Goal: Task Accomplishment & Management: Manage account settings

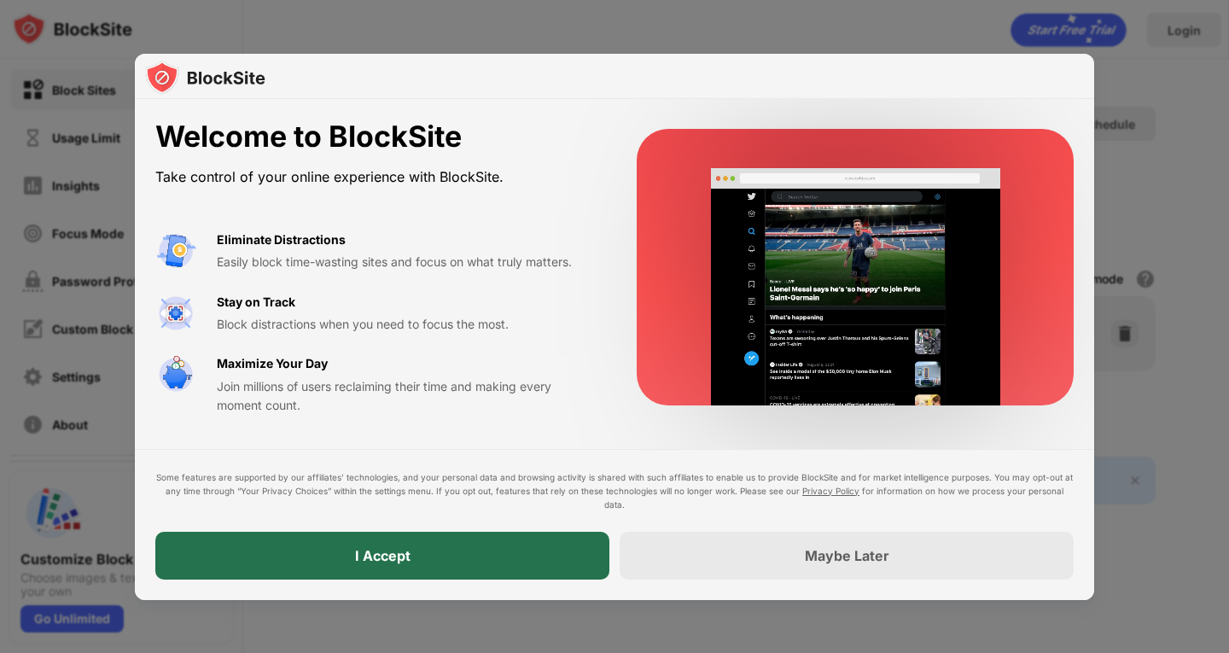
click at [463, 550] on div "I Accept" at bounding box center [382, 556] width 454 height 48
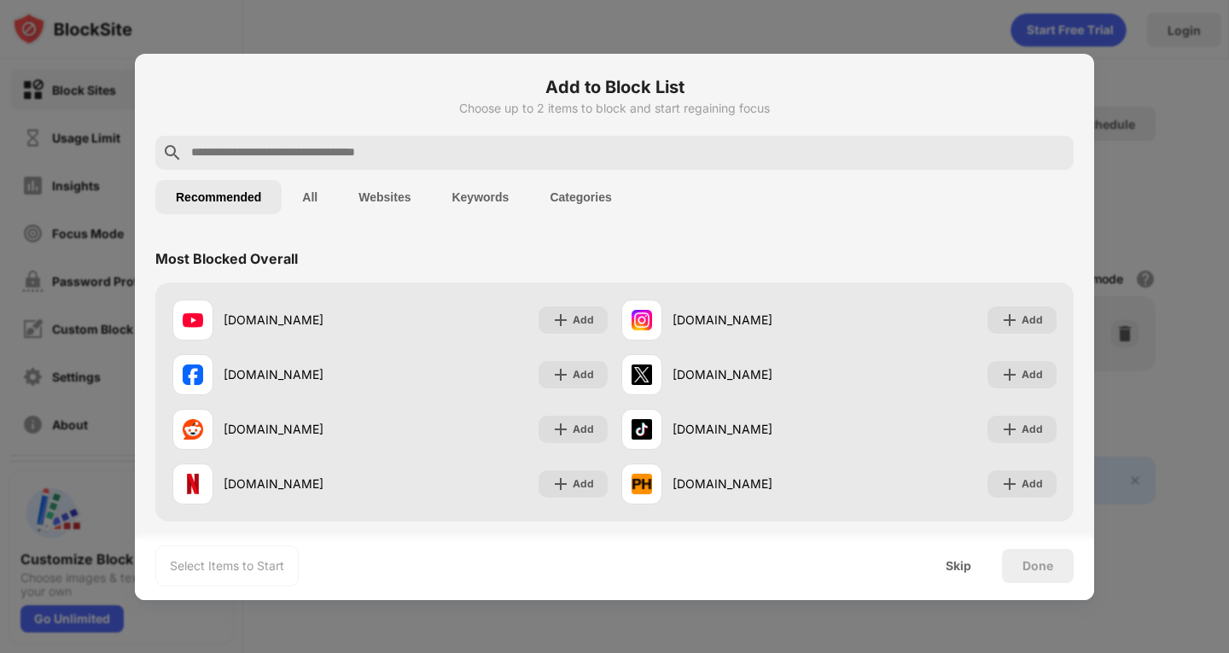
click at [329, 150] on input "text" at bounding box center [627, 153] width 877 height 20
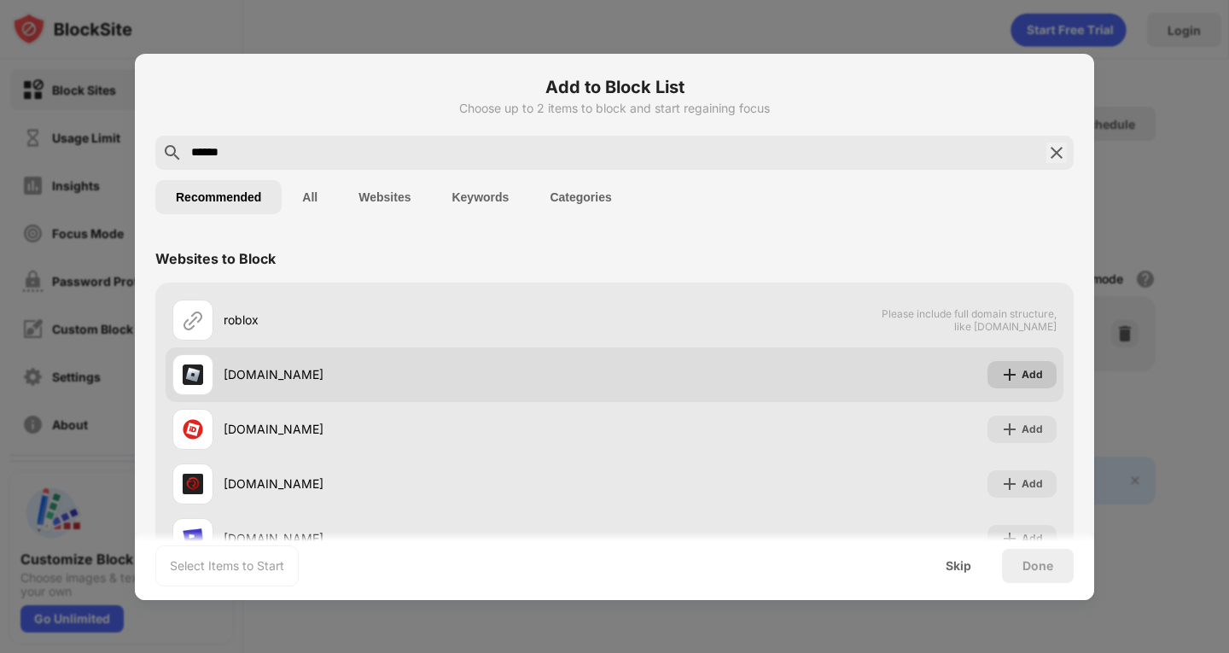
type input "******"
click at [1005, 380] on img at bounding box center [1009, 374] width 17 height 17
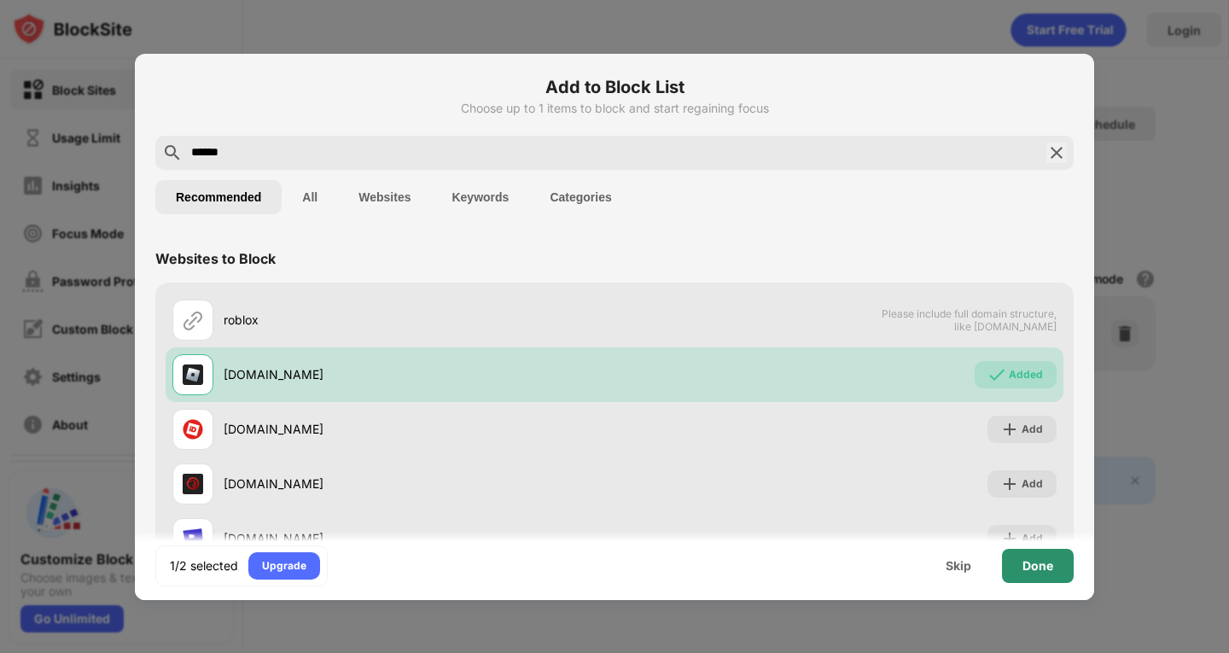
click at [1053, 567] on div "Done" at bounding box center [1038, 566] width 72 height 34
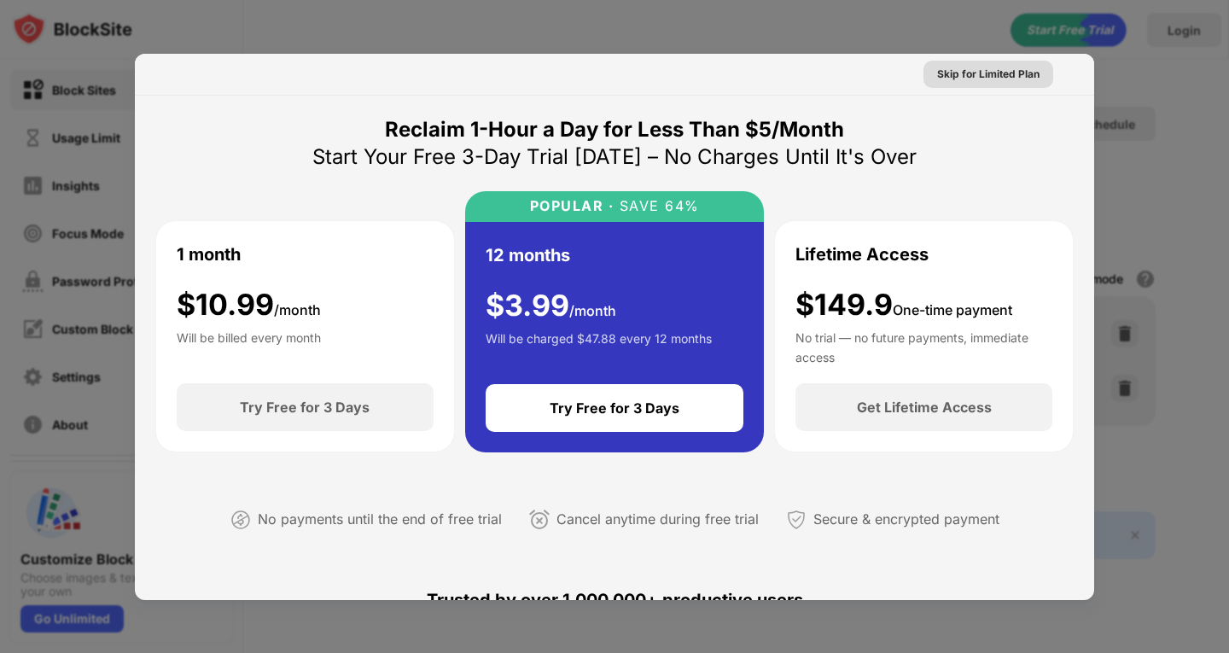
click at [960, 79] on div "Skip for Limited Plan" at bounding box center [988, 74] width 102 height 17
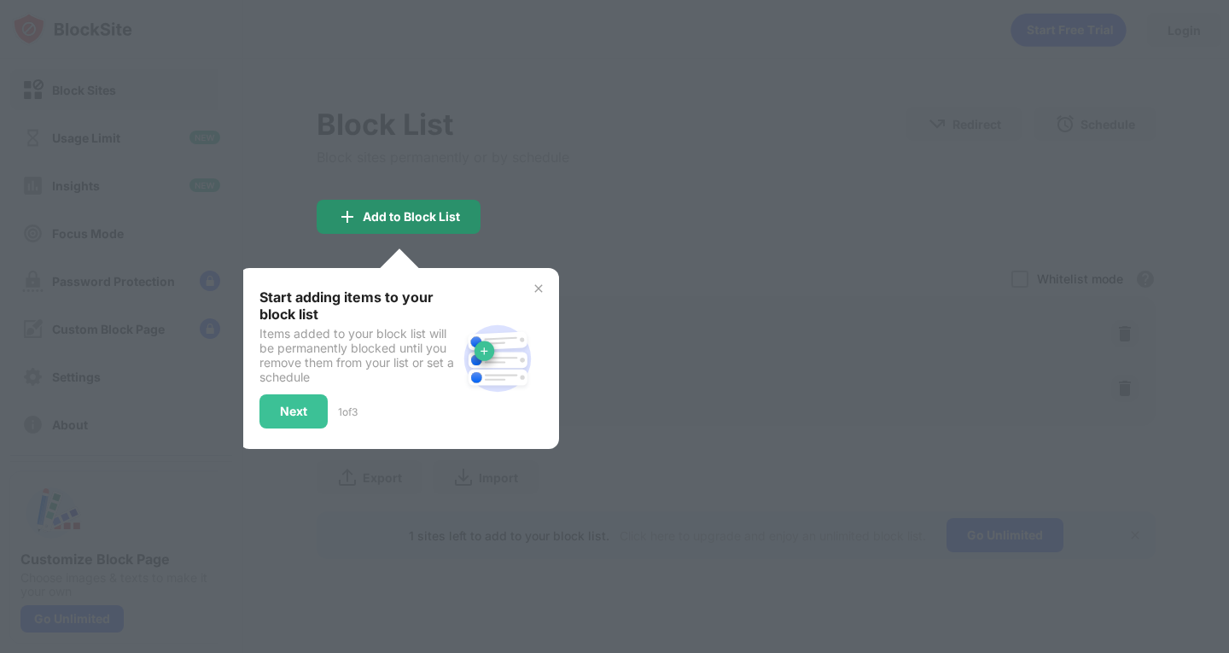
click at [397, 213] on div "Add to Block List" at bounding box center [411, 217] width 97 height 14
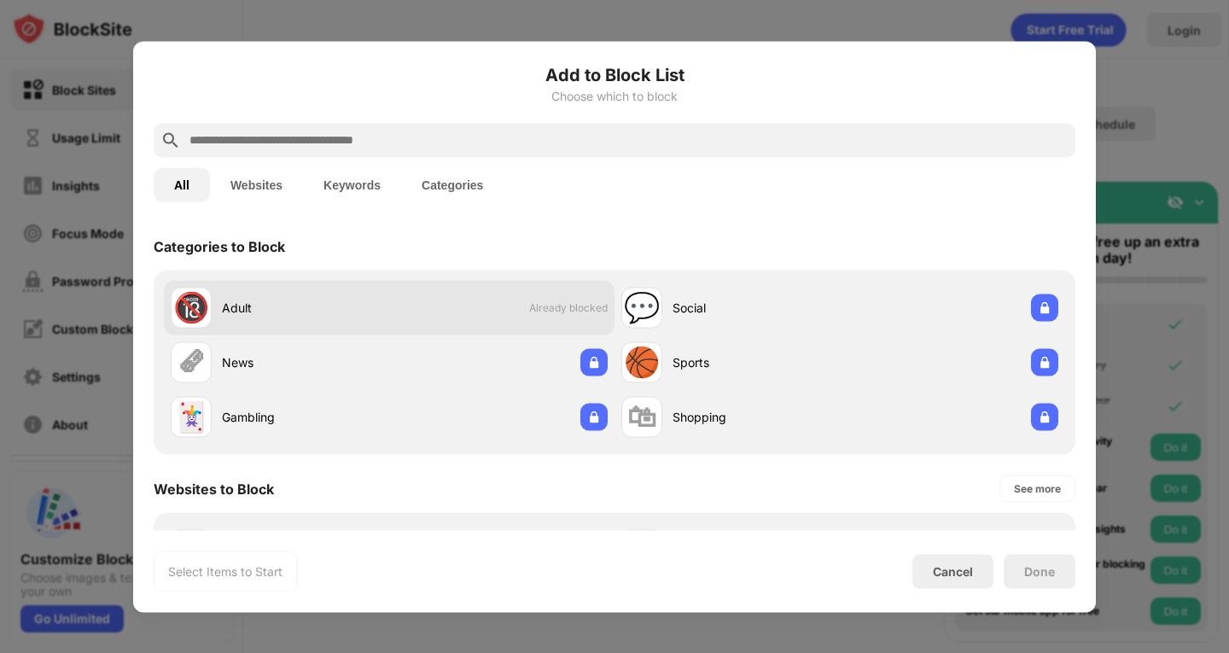
click at [520, 323] on div "🔞 Adult Already blocked" at bounding box center [389, 307] width 451 height 55
click at [265, 300] on div "Adult" at bounding box center [305, 308] width 167 height 18
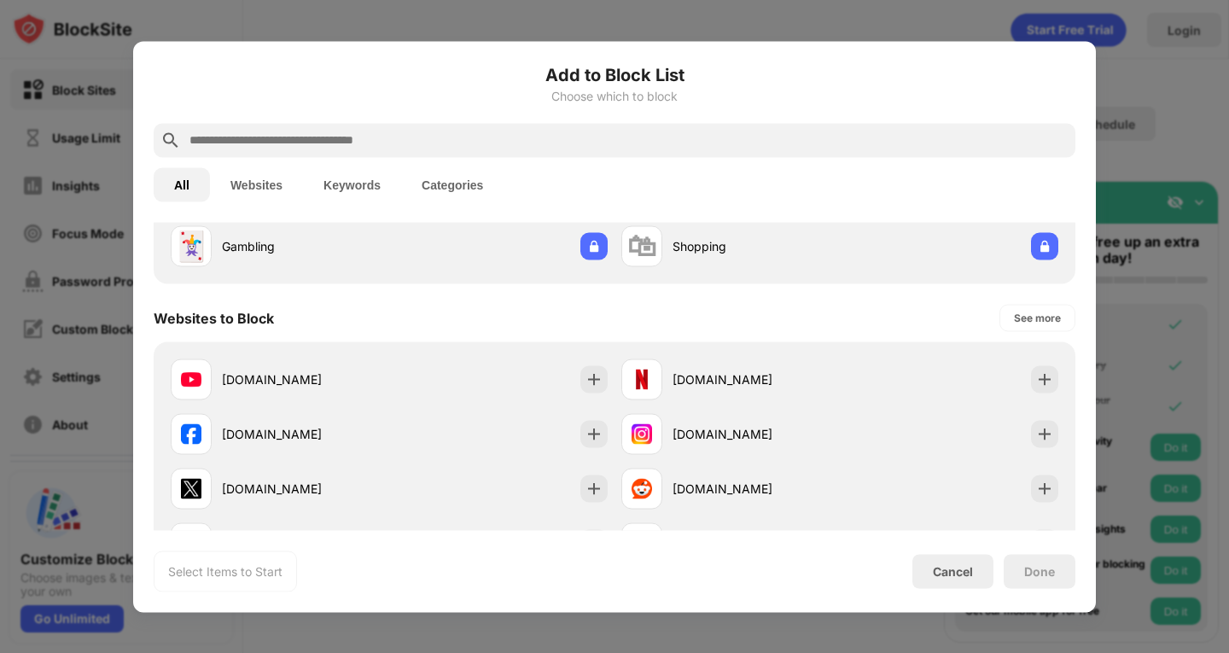
scroll to position [256, 0]
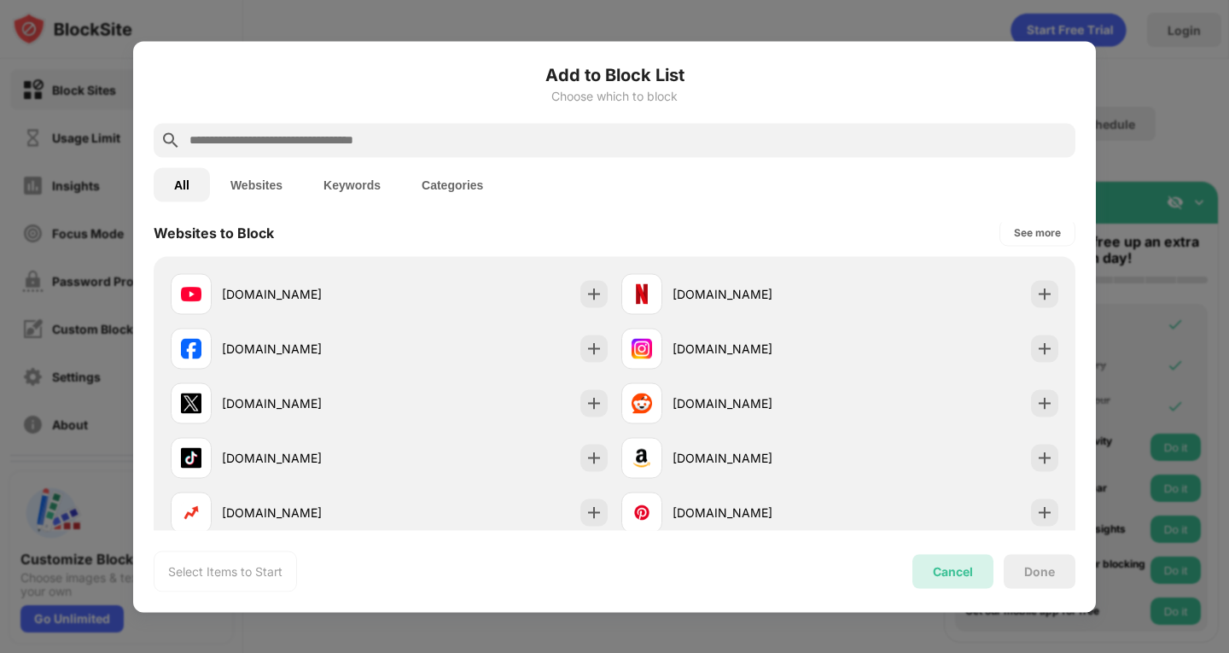
click at [940, 568] on div "Cancel" at bounding box center [953, 571] width 40 height 15
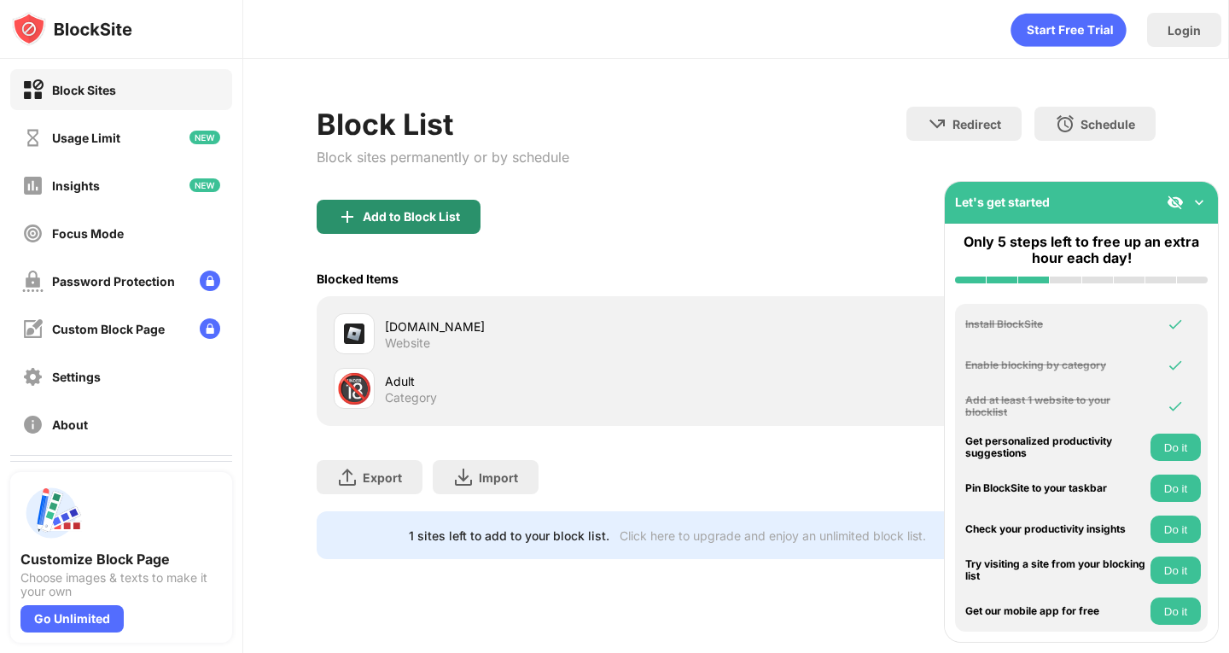
click at [399, 215] on div "Add to Block List" at bounding box center [411, 217] width 97 height 14
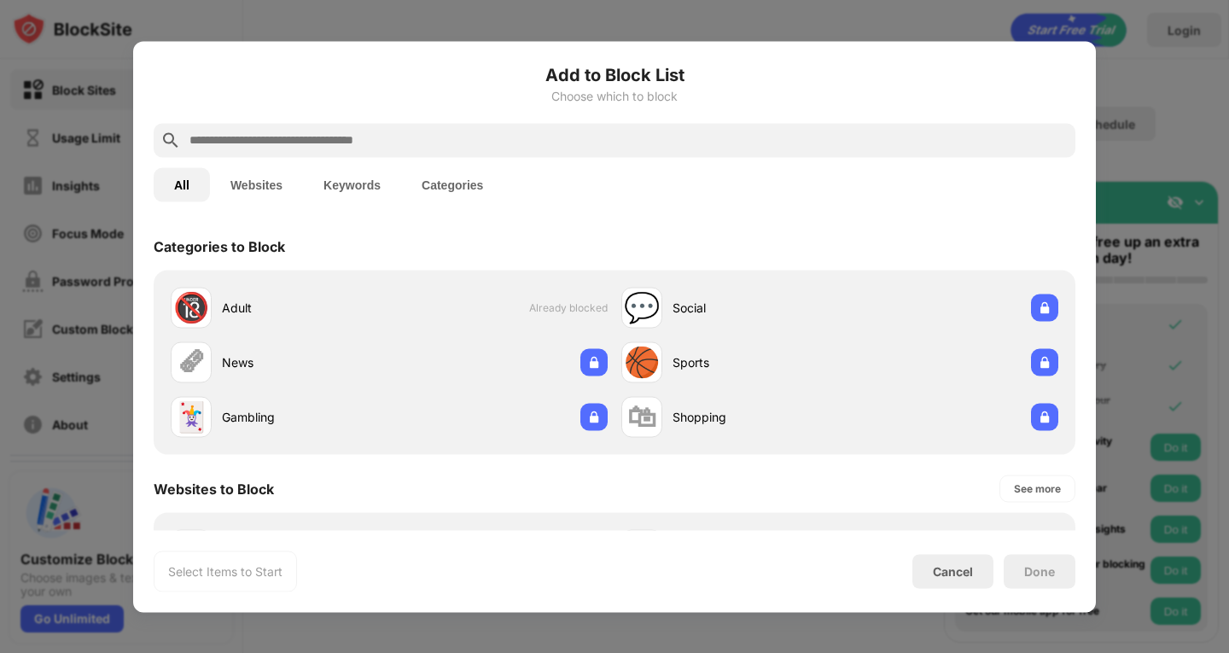
click at [358, 134] on input "text" at bounding box center [628, 140] width 881 height 20
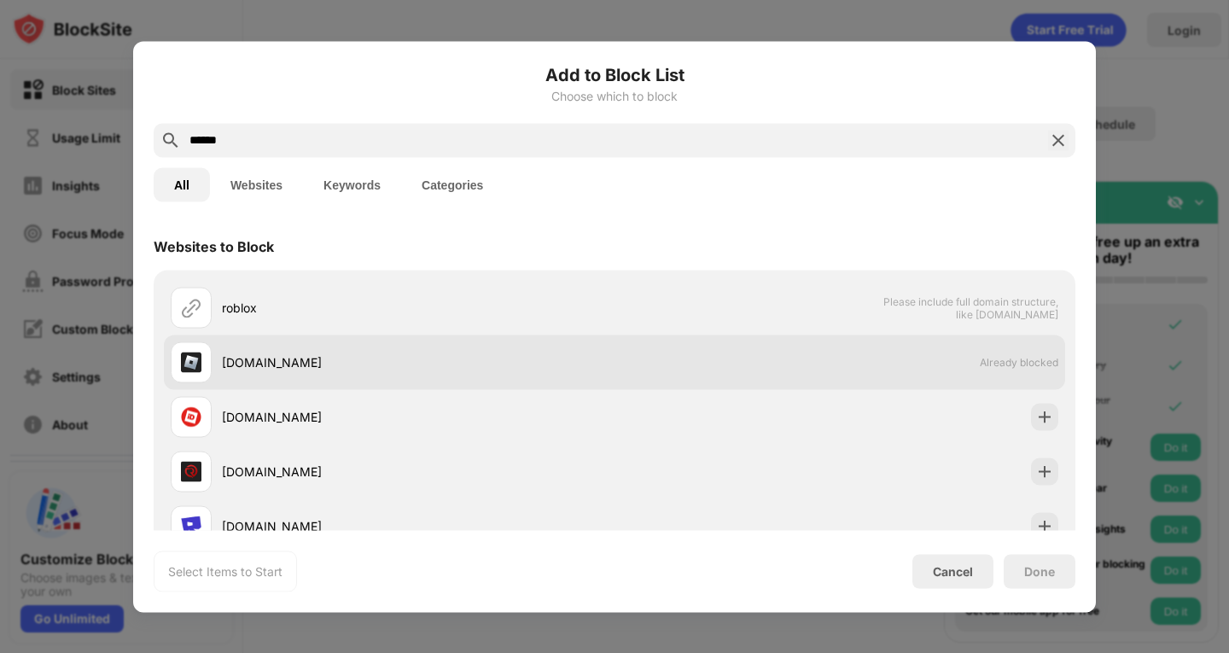
type input "******"
